Goal: Check status

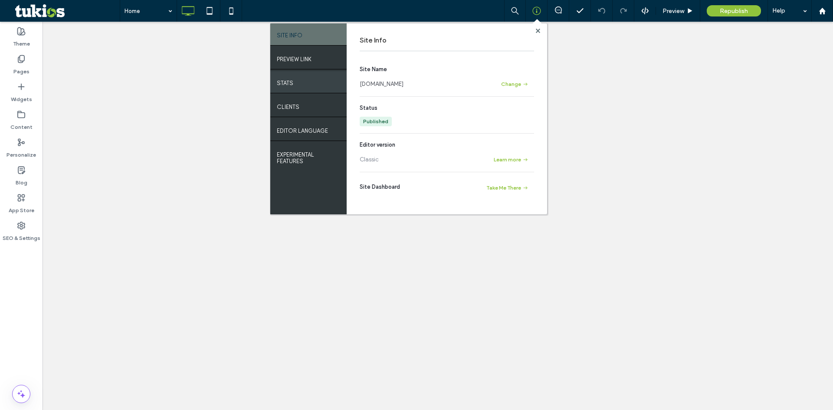
click at [316, 80] on div "STATS" at bounding box center [308, 82] width 76 height 22
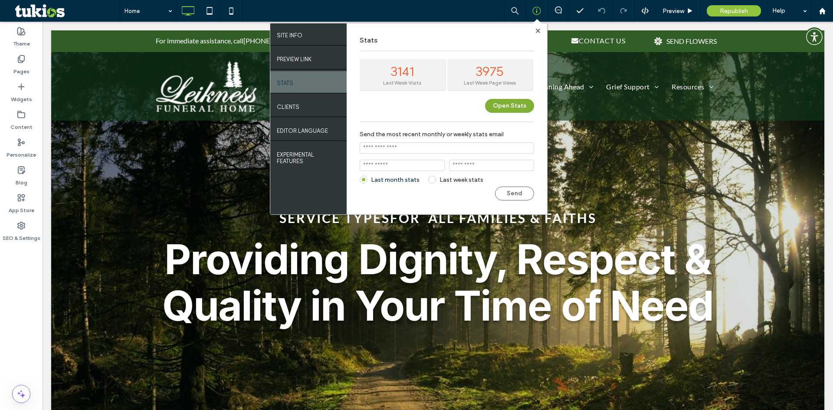
click at [507, 105] on button "Open Stats" at bounding box center [509, 106] width 49 height 14
click at [540, 30] on div at bounding box center [538, 30] width 7 height 7
click at [539, 32] on use at bounding box center [538, 30] width 4 height 4
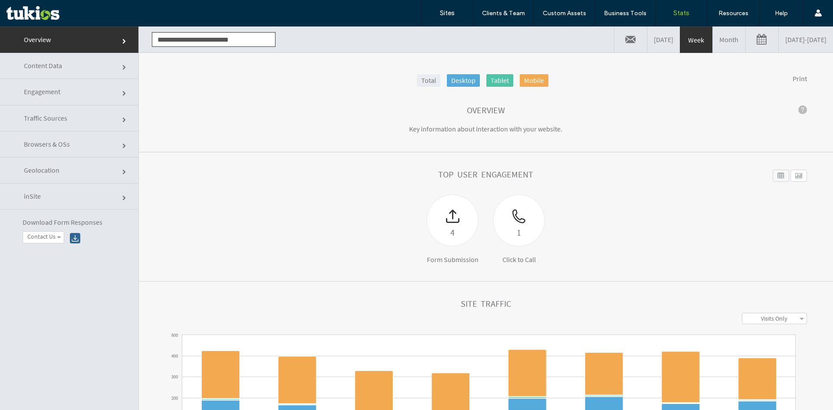
click at [746, 40] on link at bounding box center [762, 39] width 33 height 26
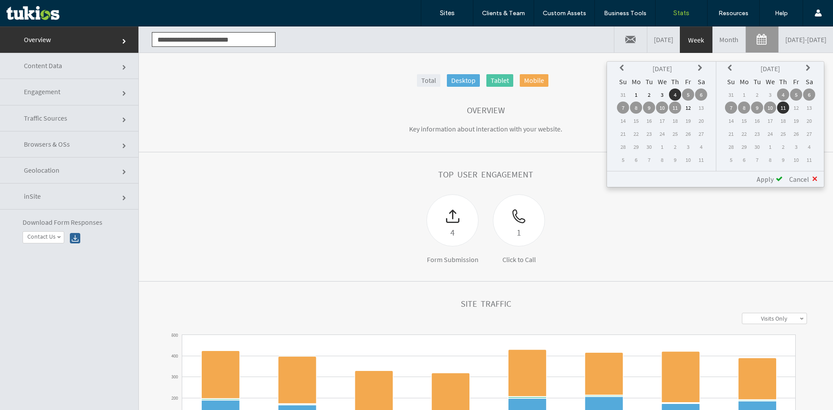
click at [621, 66] on icon at bounding box center [623, 68] width 7 height 7
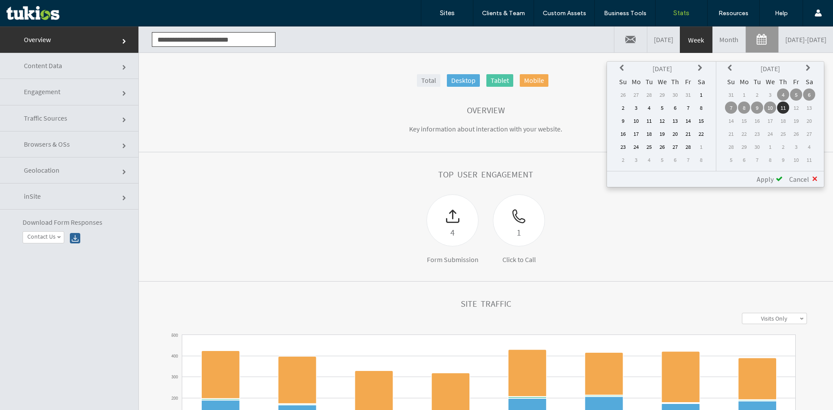
click at [621, 66] on icon at bounding box center [623, 68] width 7 height 7
click at [620, 66] on icon at bounding box center [623, 68] width 7 height 7
click at [620, 69] on icon at bounding box center [623, 68] width 7 height 7
click at [627, 108] on td "1" at bounding box center [623, 108] width 12 height 12
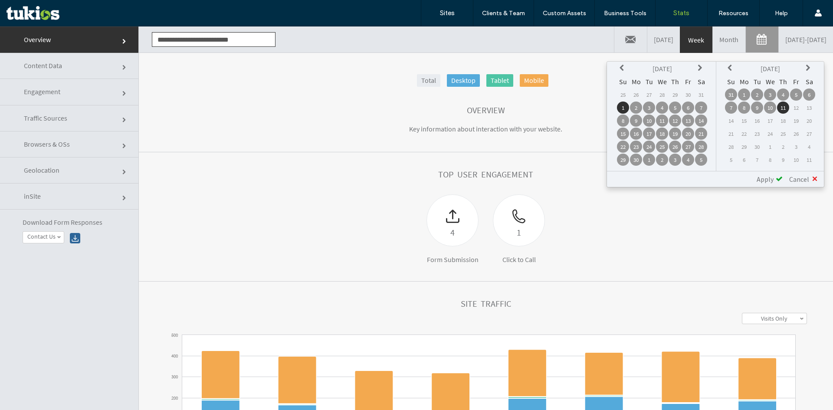
click at [763, 181] on span "Apply" at bounding box center [765, 179] width 17 height 9
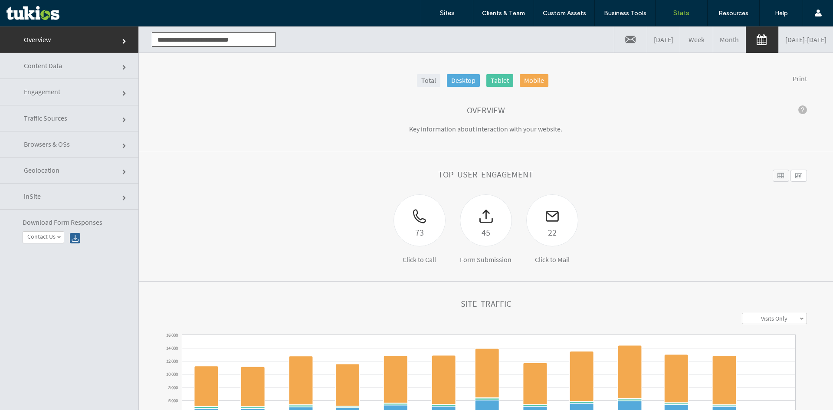
click at [110, 78] on link "Content Data" at bounding box center [69, 66] width 138 height 26
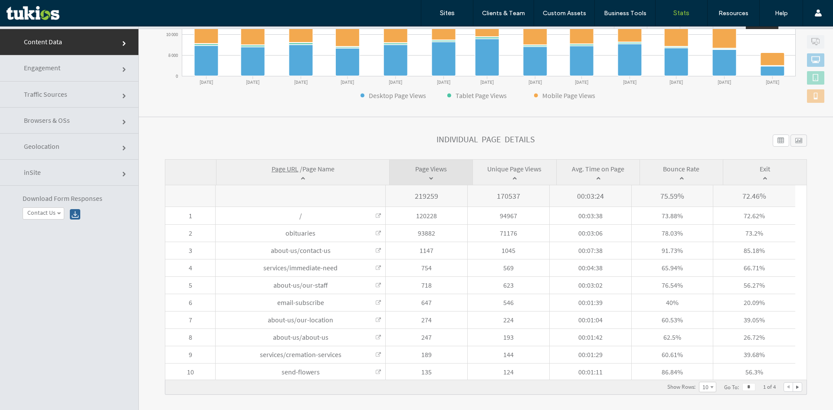
scroll to position [44, 0]
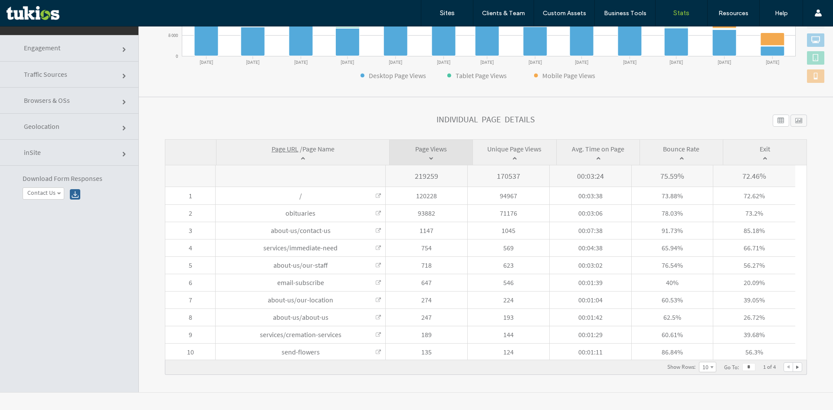
click at [793, 365] on div at bounding box center [797, 367] width 9 height 9
click at [793, 368] on div at bounding box center [797, 367] width 9 height 9
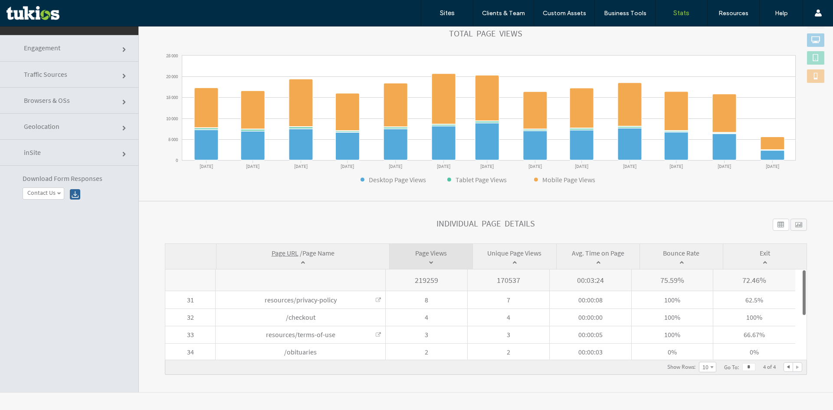
scroll to position [97, 0]
click at [784, 369] on div at bounding box center [788, 367] width 9 height 9
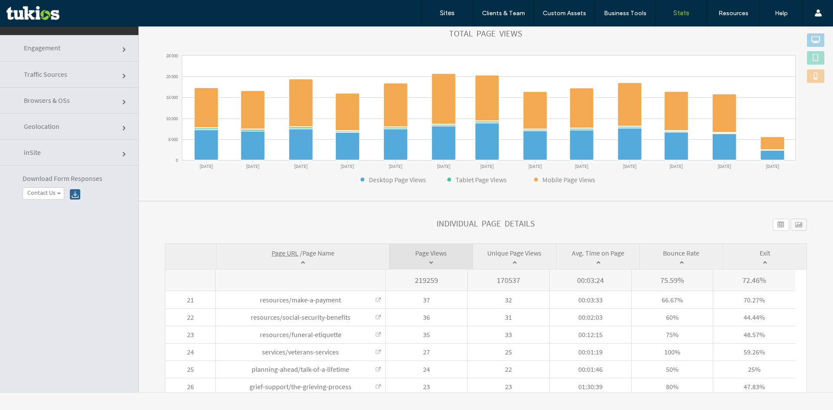
scroll to position [201, 0]
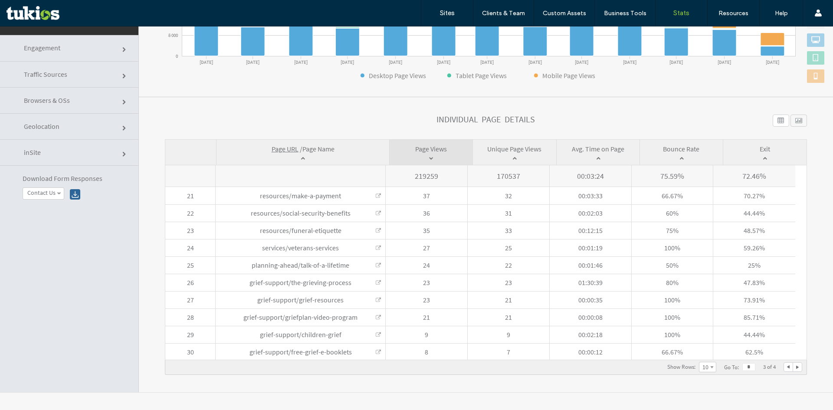
click at [784, 369] on div at bounding box center [788, 367] width 9 height 9
type input "*"
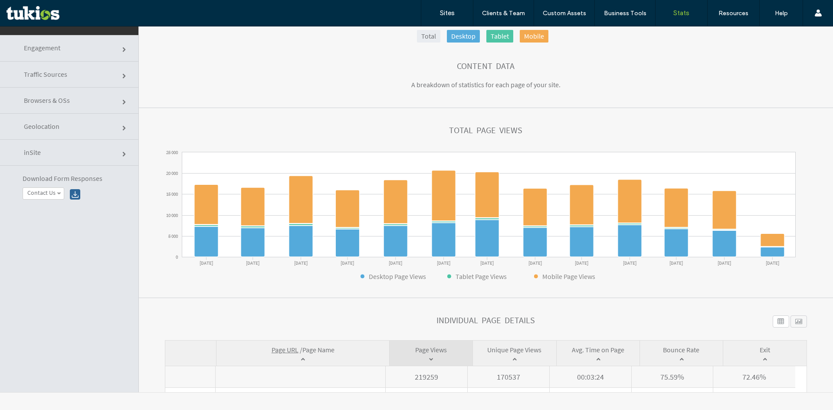
scroll to position [0, 0]
